Goal: Information Seeking & Learning: Learn about a topic

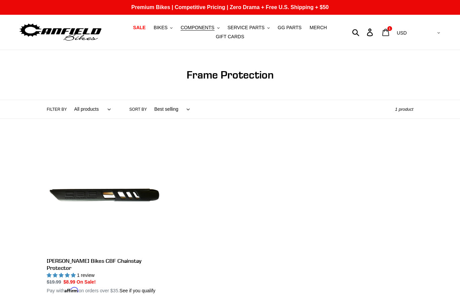
click at [389, 35] on icon at bounding box center [385, 33] width 7 height 8
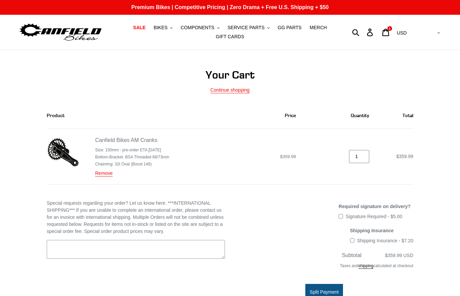
type input "0"
click at [365, 158] on input "0" at bounding box center [359, 156] width 20 height 13
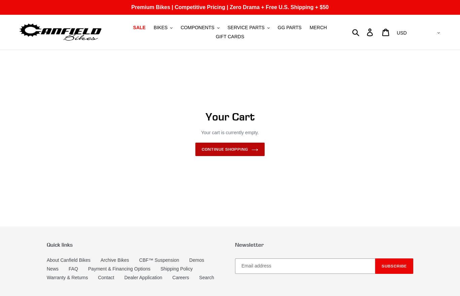
click at [222, 153] on link "Continue shopping" at bounding box center [229, 149] width 69 height 13
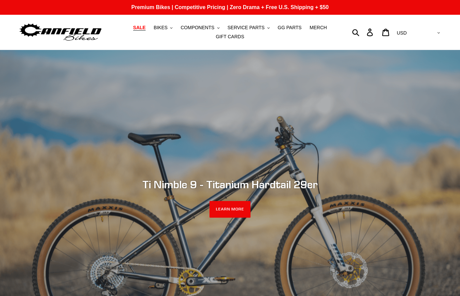
click at [136, 30] on span "SALE" at bounding box center [139, 28] width 12 height 6
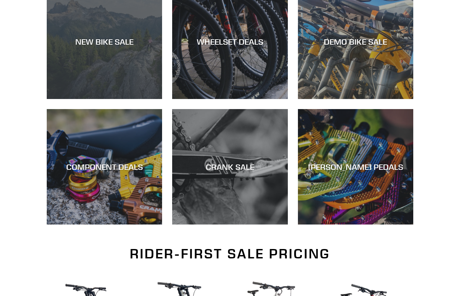
scroll to position [276, 0]
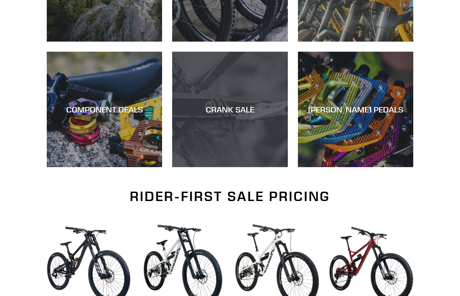
click at [187, 167] on div "CRANK SALE" at bounding box center [229, 167] width 115 height 0
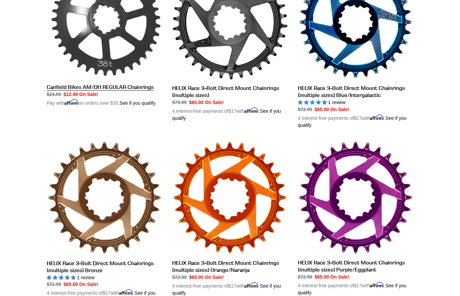
scroll to position [346, 0]
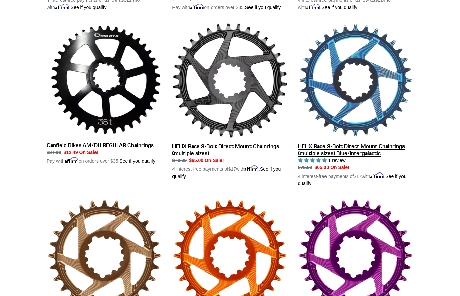
click at [333, 69] on link "HELIX Race 3-Bolt Direct Mount Chainrings (multiple sizes) Blue/Intergalactic" at bounding box center [355, 105] width 115 height 164
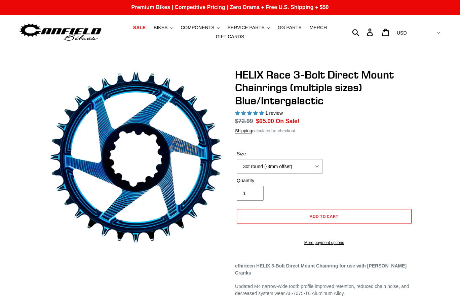
select select "highest-rating"
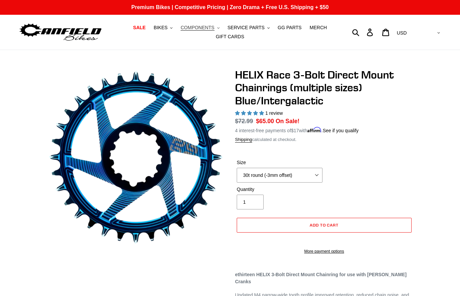
click at [195, 26] on span "COMPONENTS" at bounding box center [197, 28] width 34 height 6
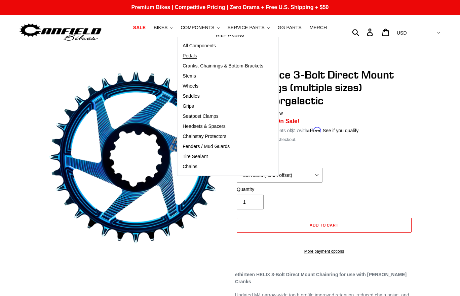
click at [195, 53] on link "Pedals" at bounding box center [222, 56] width 91 height 10
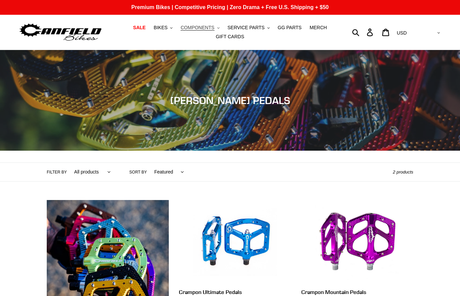
click at [211, 31] on span "COMPONENTS" at bounding box center [197, 28] width 34 height 6
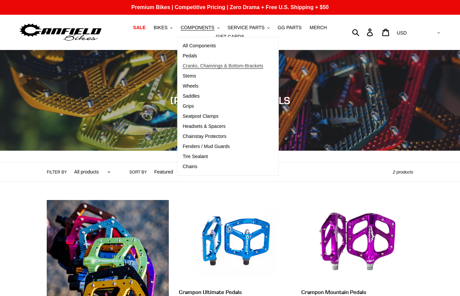
click at [196, 64] on span "Cranks, Chainrings & Bottom-Brackets" at bounding box center [222, 66] width 81 height 6
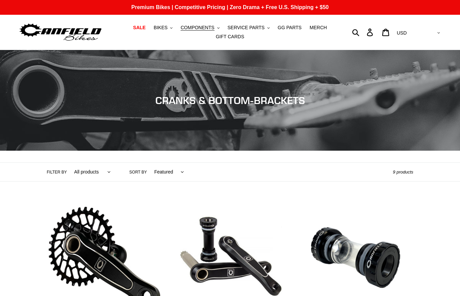
scroll to position [103, 0]
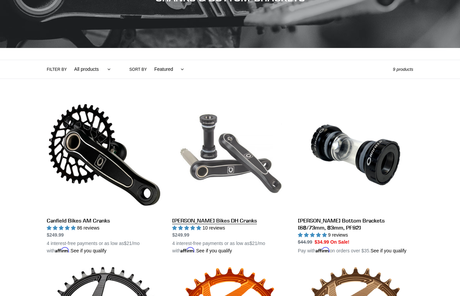
click at [237, 138] on link "[PERSON_NAME] Bikes DH Cranks" at bounding box center [229, 175] width 115 height 157
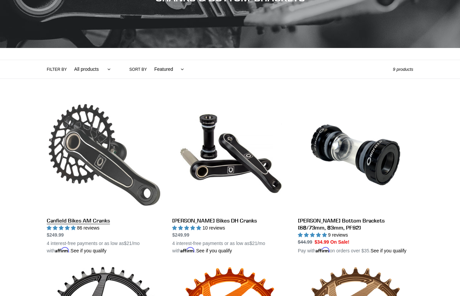
click at [104, 129] on link "Canfield Bikes AM Cranks" at bounding box center [104, 175] width 115 height 157
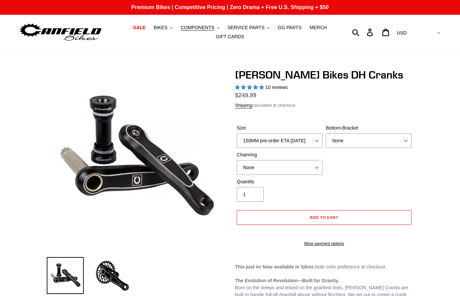
select select "highest-rating"
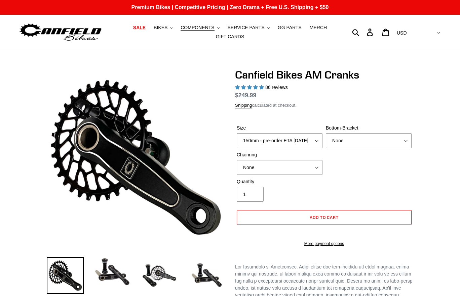
select select "highest-rating"
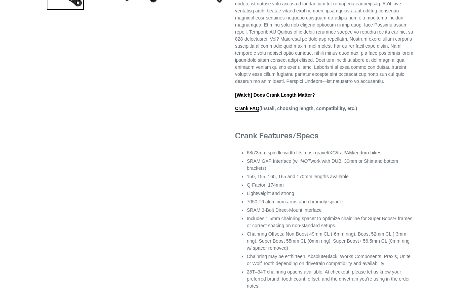
scroll to position [360, 0]
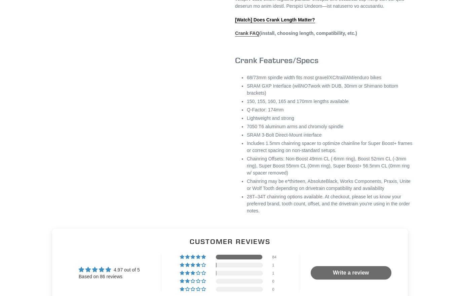
click at [256, 37] on link "Crank FAQ" at bounding box center [247, 34] width 24 height 6
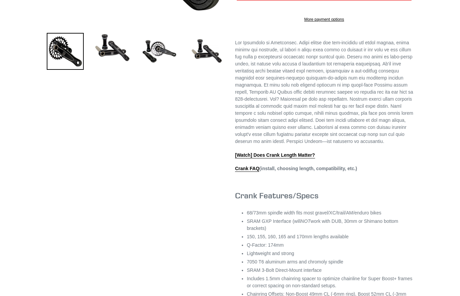
scroll to position [0, 0]
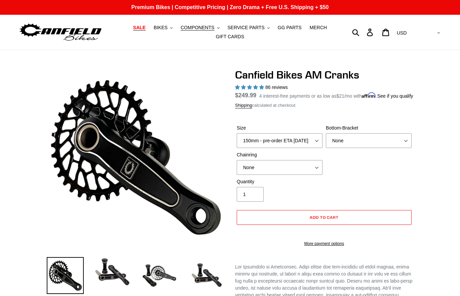
click at [141, 25] on span "SALE" at bounding box center [139, 28] width 12 height 6
